Goal: Check status: Check status

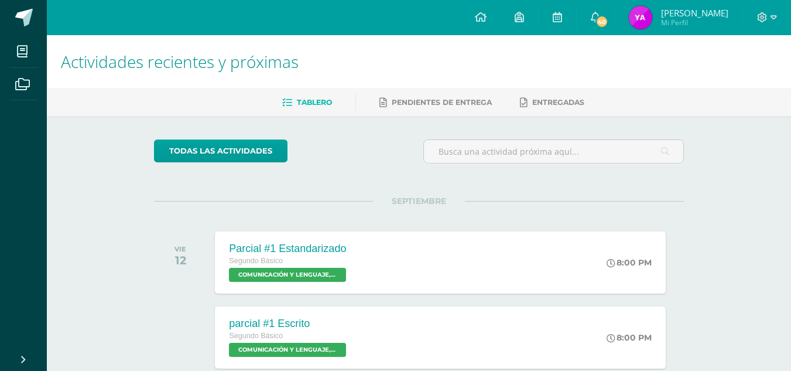
click at [643, 20] on img at bounding box center [640, 17] width 23 height 23
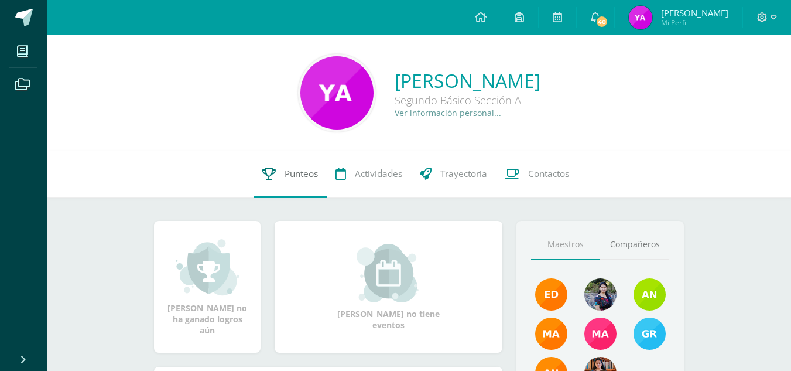
click at [291, 167] on span "Punteos" at bounding box center [301, 173] width 33 height 12
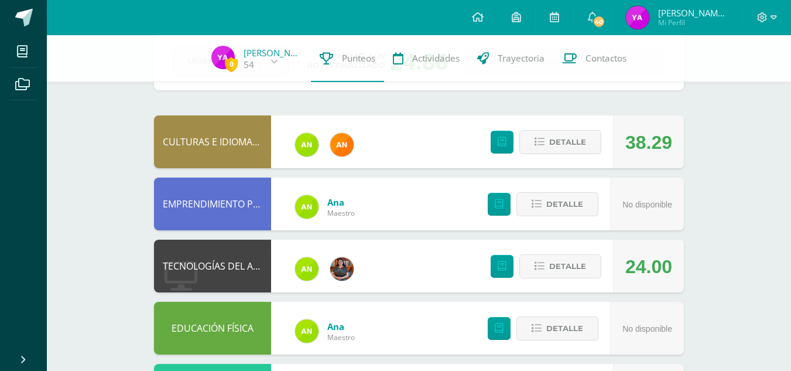
scroll to position [78, 0]
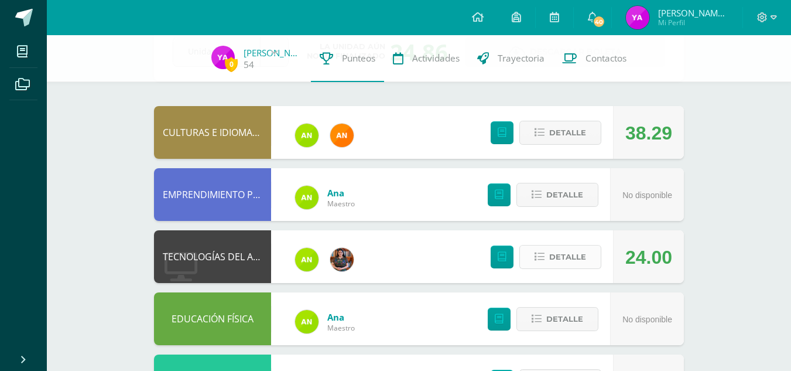
click at [572, 246] on span "Detalle" at bounding box center [567, 257] width 37 height 22
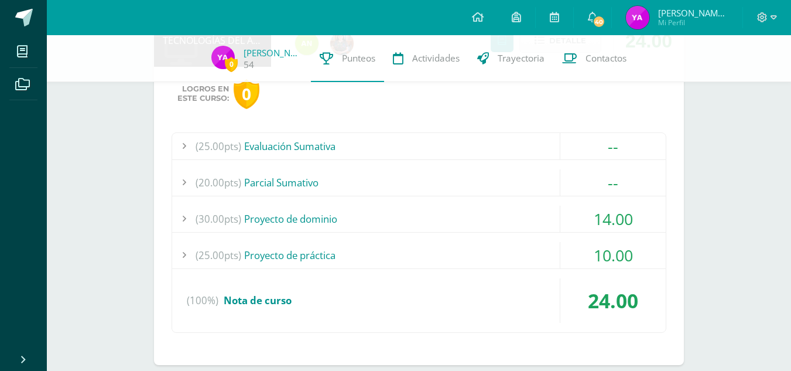
scroll to position [298, 0]
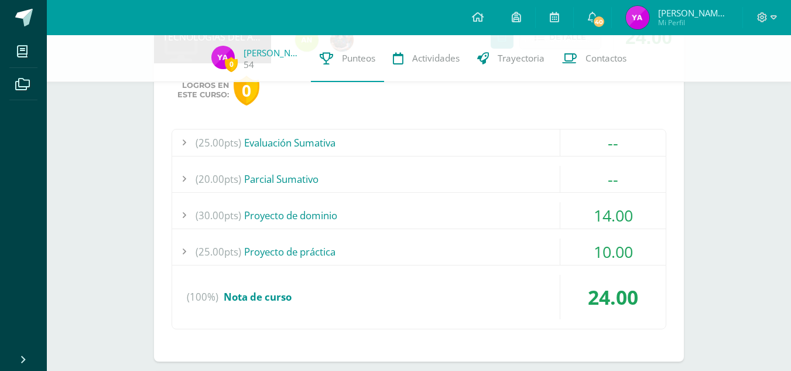
click at [611, 238] on div "10.00" at bounding box center [612, 251] width 105 height 26
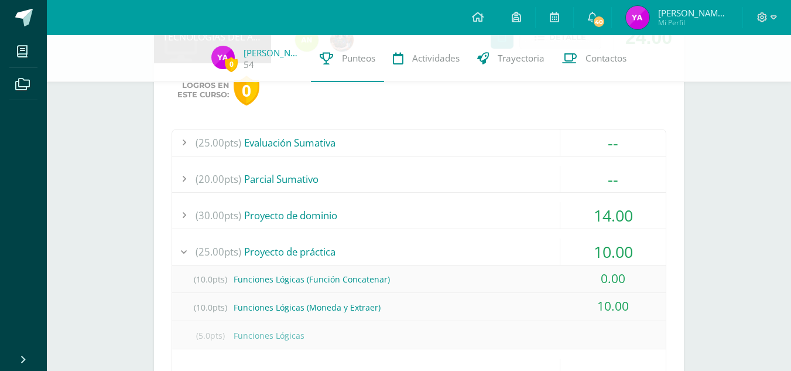
click at [611, 238] on div "10.00" at bounding box center [612, 251] width 105 height 26
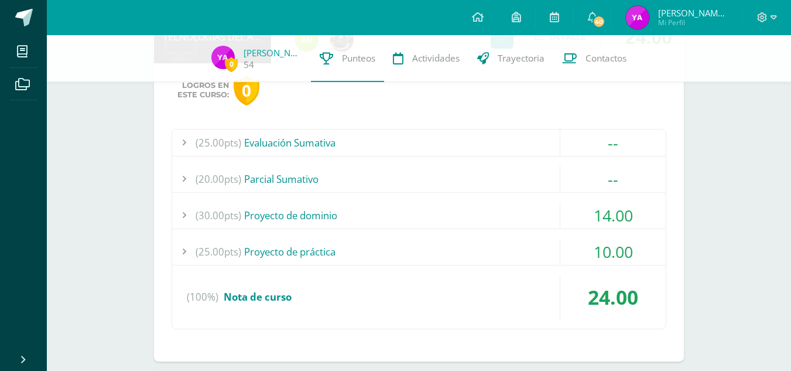
click at [609, 202] on div "14.00" at bounding box center [612, 215] width 105 height 26
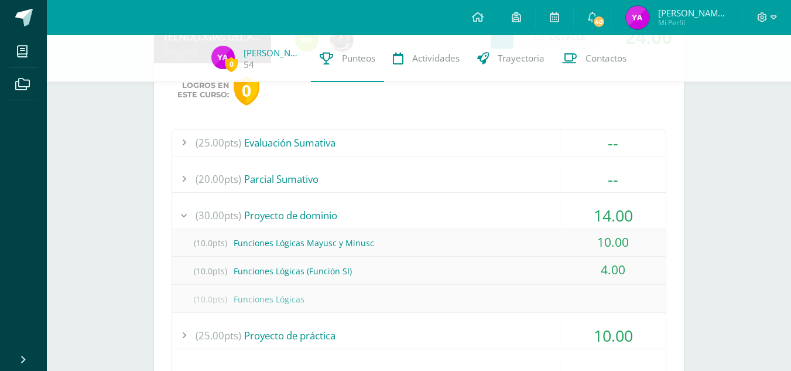
click at [609, 202] on div "14.00" at bounding box center [612, 215] width 105 height 26
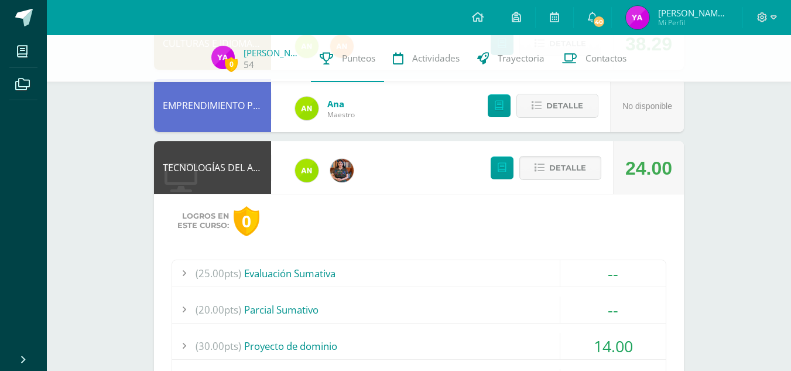
scroll to position [144, 0]
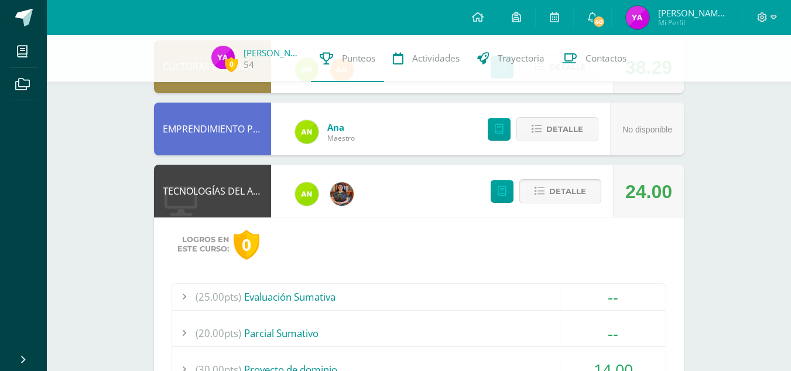
click at [579, 180] on span "Detalle" at bounding box center [567, 191] width 37 height 22
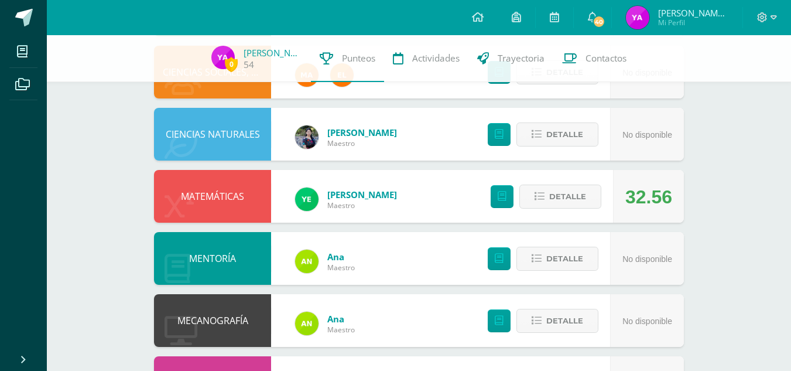
scroll to position [590, 0]
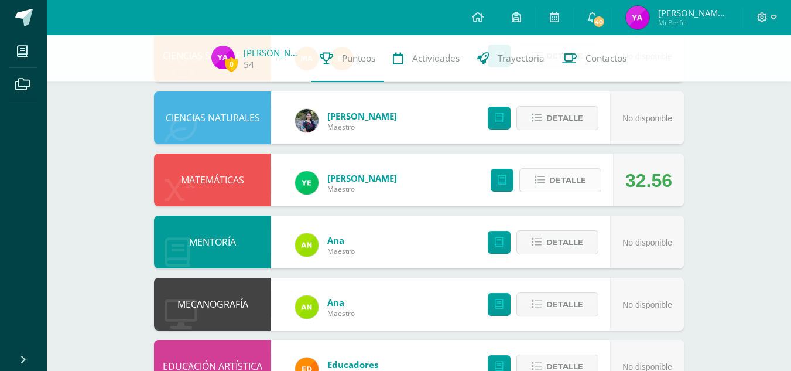
click at [580, 169] on span "Detalle" at bounding box center [567, 180] width 37 height 22
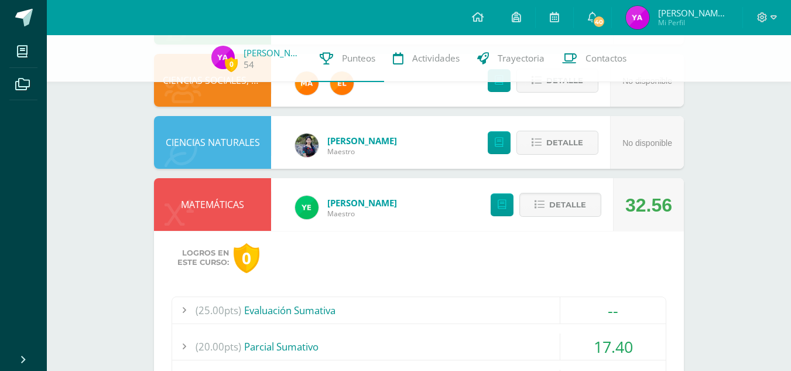
scroll to position [508, 0]
